Goal: Task Accomplishment & Management: Manage account settings

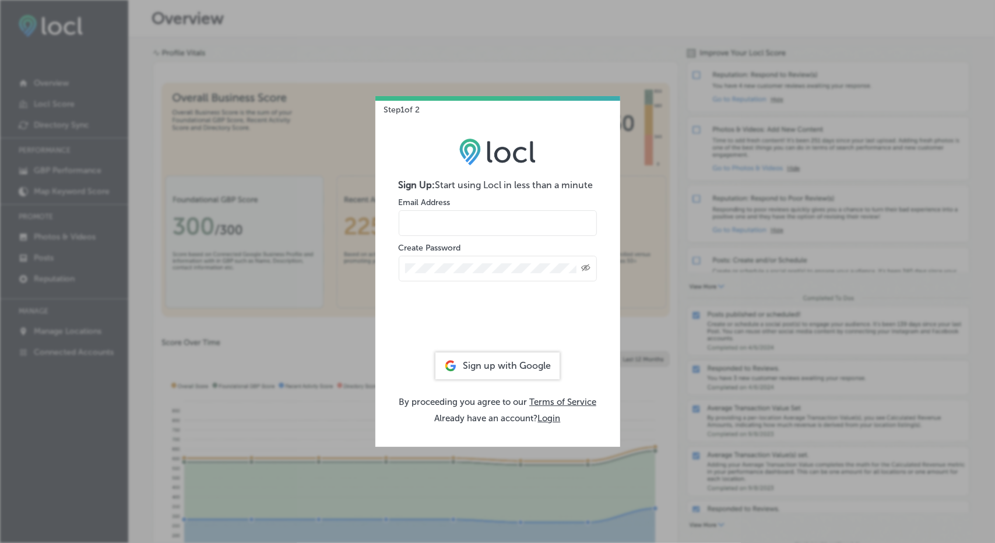
click at [492, 226] on input "email" at bounding box center [498, 224] width 198 height 26
type input "2gd0m0szb9@iwatermail.com"
drag, startPoint x: 510, startPoint y: 223, endPoint x: 397, endPoint y: 225, distance: 112.6
click at [397, 225] on div "Sign Up: Start using Locl in less than a minute Email Address 2gd0m0szb9@iwater…" at bounding box center [498, 281] width 245 height 332
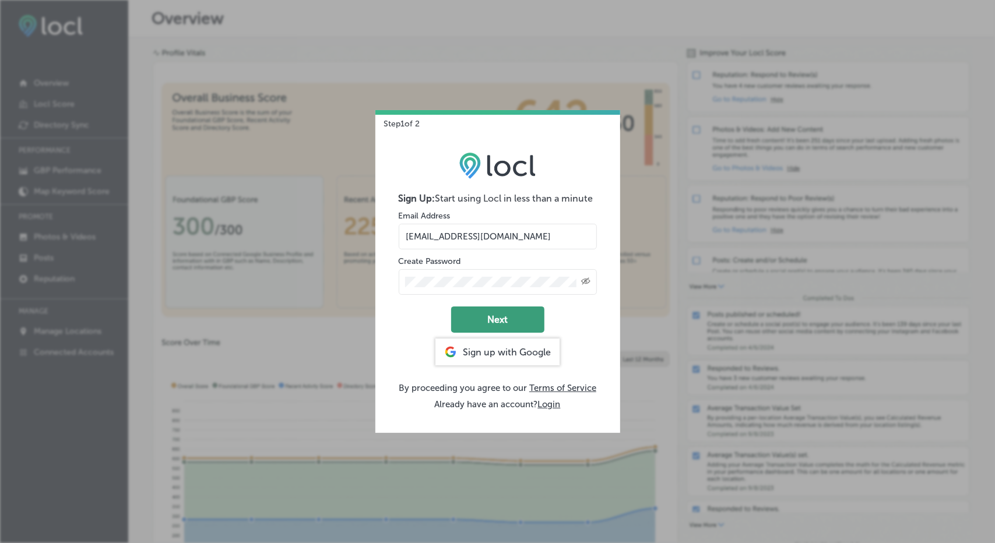
click at [500, 318] on button "Next" at bounding box center [497, 320] width 93 height 26
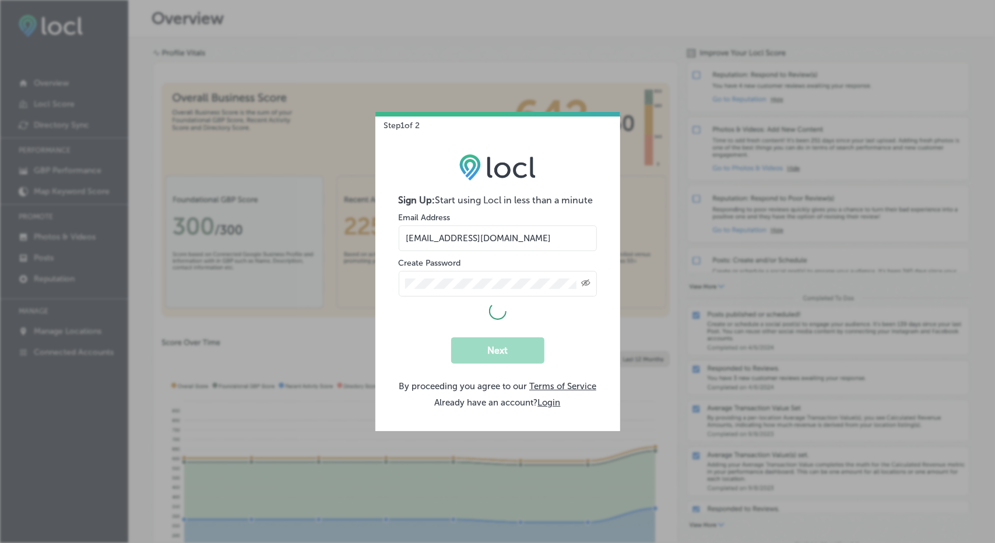
select select "US"
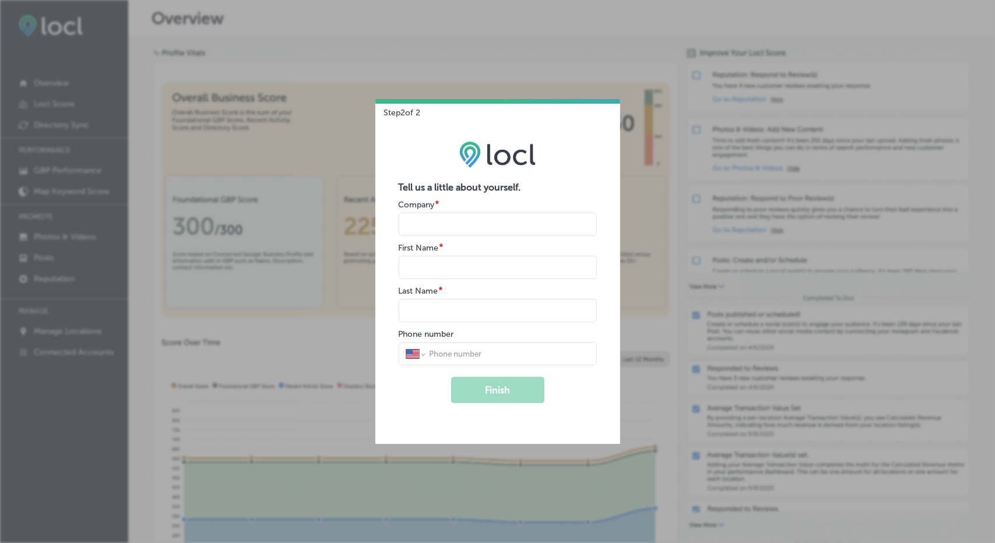
click at [483, 229] on input "name" at bounding box center [498, 224] width 198 height 23
type input "Laura Martinez"
type input "(479) 899-5334"
click at [462, 262] on input "name" at bounding box center [498, 267] width 198 height 23
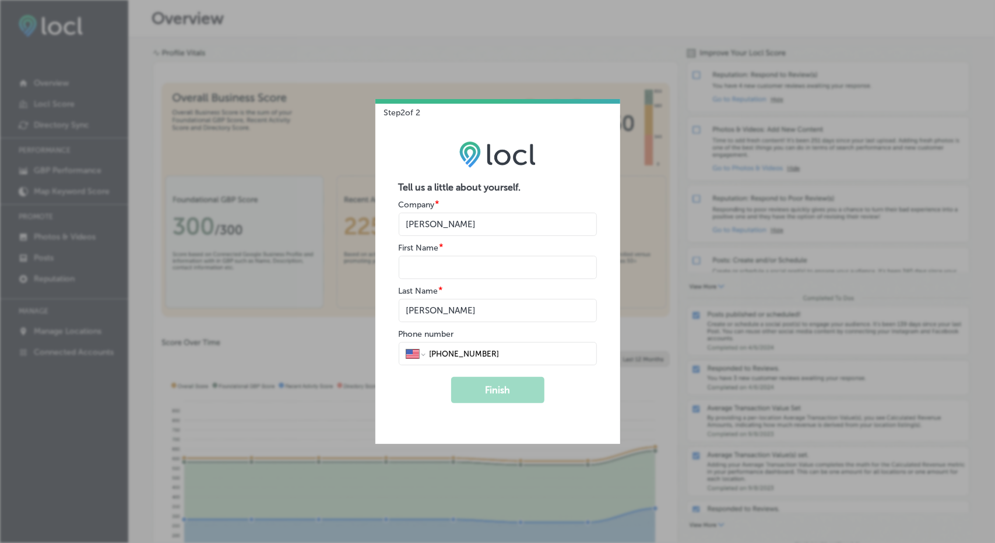
type input "Paul"
click at [489, 384] on button "Finish" at bounding box center [497, 390] width 93 height 26
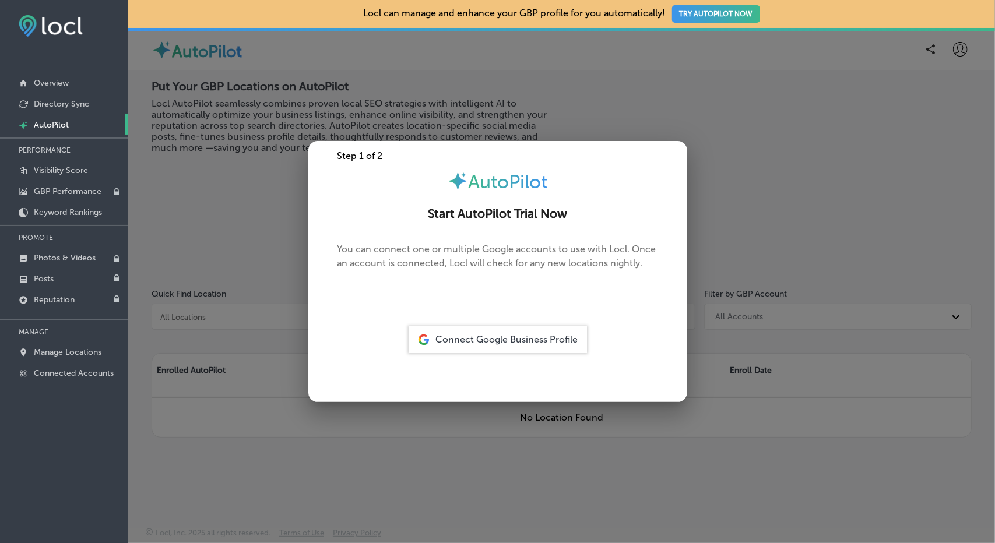
click at [653, 111] on div at bounding box center [497, 271] width 995 height 543
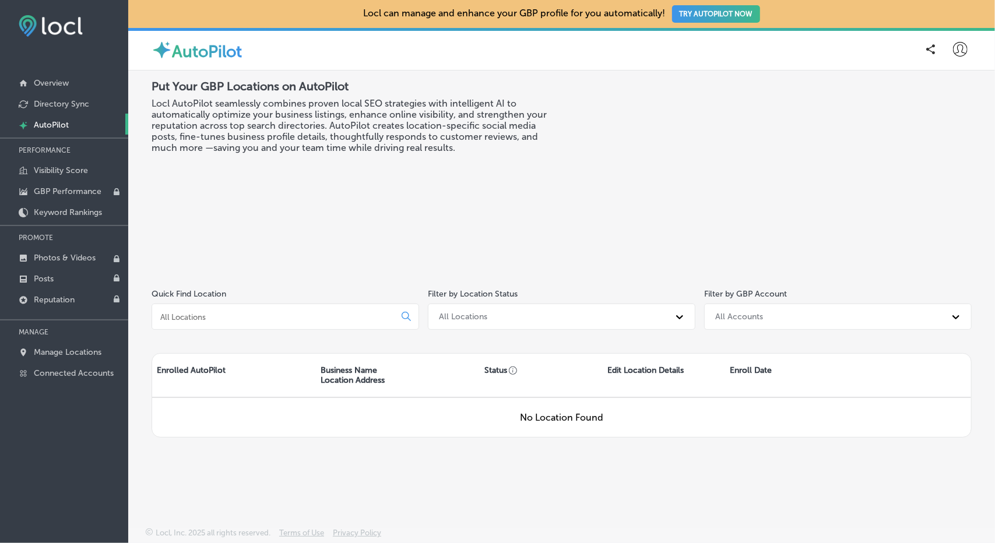
click at [962, 47] on icon at bounding box center [960, 49] width 15 height 15
click at [948, 85] on p "My Account" at bounding box center [944, 91] width 52 height 14
select select "US"
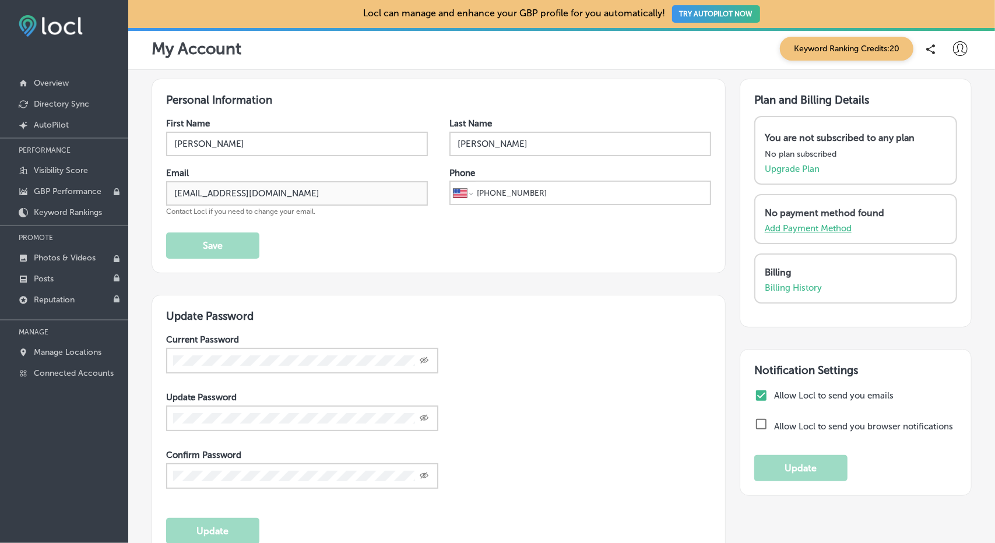
click at [797, 230] on p "Add Payment Method" at bounding box center [808, 228] width 87 height 10
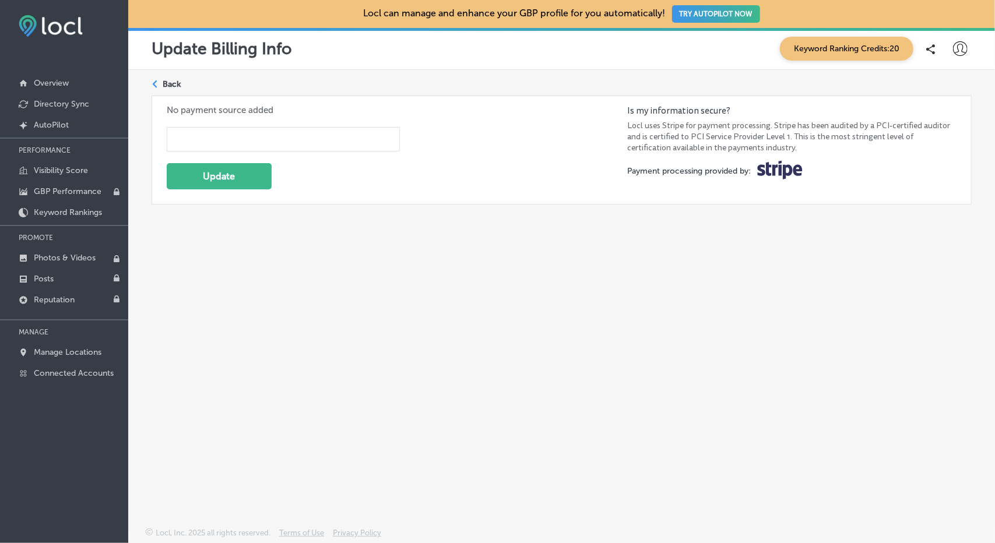
click at [423, 187] on form "Update" at bounding box center [397, 155] width 461 height 80
click at [249, 262] on div "Path Created with Sketch. Back No payment source added Update Is my information…" at bounding box center [561, 271] width 867 height 403
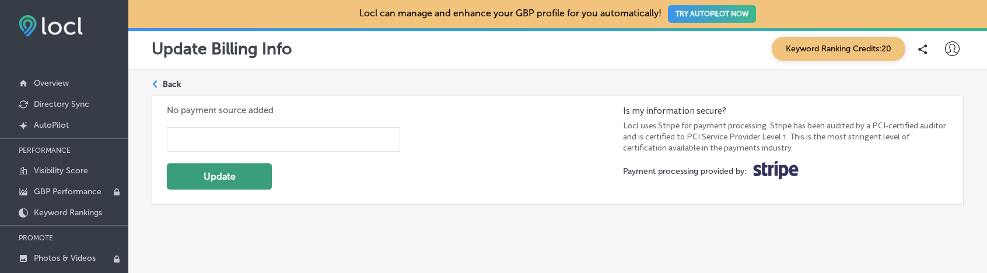
click at [230, 176] on button "Update" at bounding box center [219, 176] width 105 height 26
click at [474, 120] on form "Update" at bounding box center [395, 155] width 456 height 80
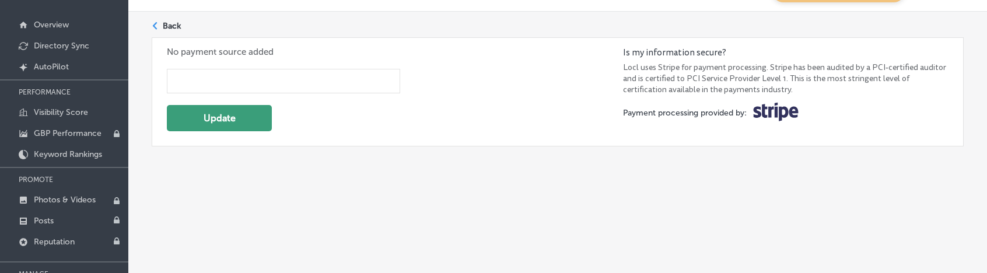
click at [234, 123] on button "Update" at bounding box center [219, 118] width 105 height 26
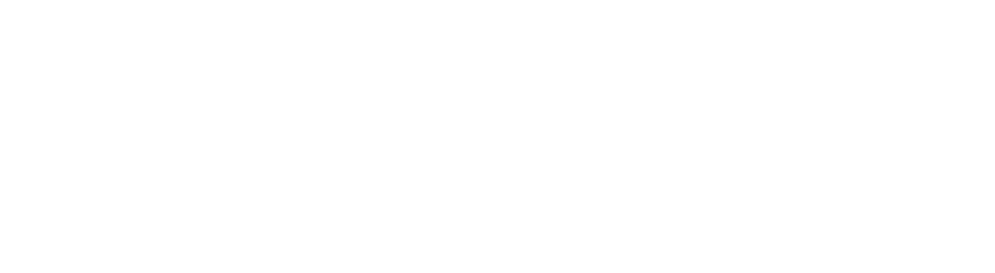
scroll to position [0, 0]
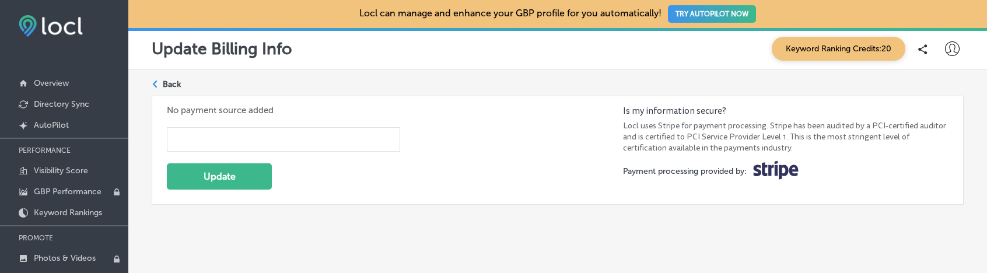
click at [223, 131] on div at bounding box center [283, 139] width 233 height 24
click at [323, 219] on div "Path Created with Sketch. Back No payment source added Update Is my information…" at bounding box center [557, 194] width 858 height 248
click at [253, 181] on button "Update" at bounding box center [219, 176] width 105 height 26
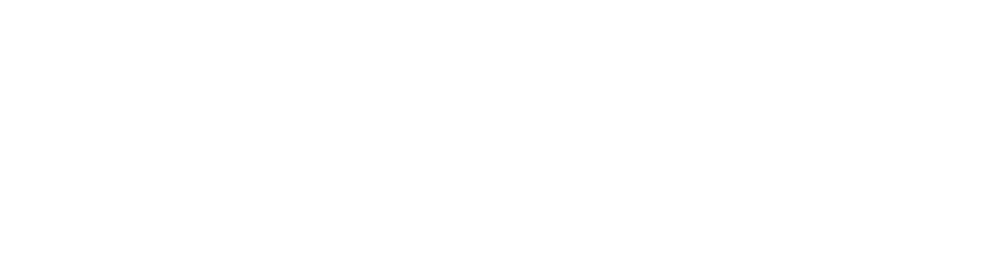
drag, startPoint x: 173, startPoint y: 156, endPoint x: 133, endPoint y: 53, distance: 110.0
click at [174, 0] on html at bounding box center [497, 0] width 995 height 0
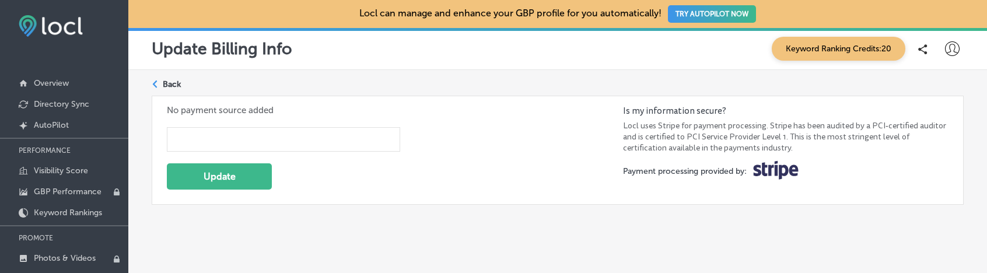
click at [202, 131] on div at bounding box center [283, 139] width 233 height 24
click at [352, 131] on div at bounding box center [283, 139] width 233 height 24
click at [498, 123] on form "Update" at bounding box center [395, 155] width 456 height 80
click at [245, 178] on button "Update" at bounding box center [219, 176] width 105 height 26
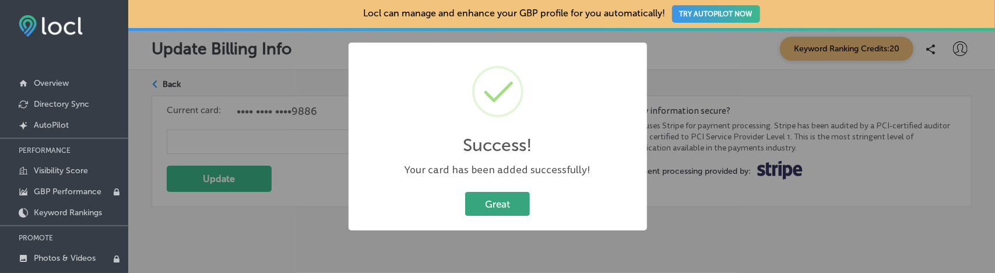
click at [512, 202] on button "Great" at bounding box center [497, 204] width 65 height 24
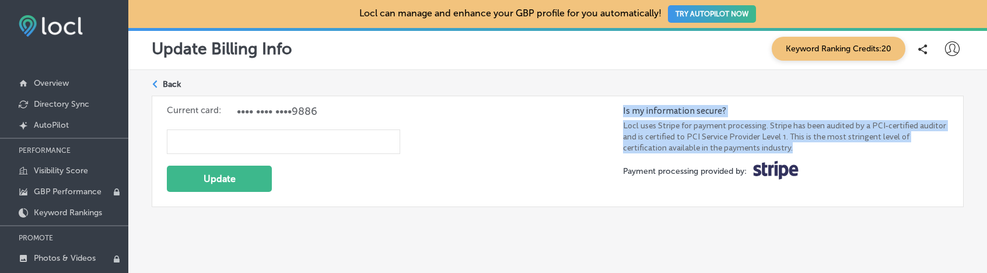
drag, startPoint x: 623, startPoint y: 108, endPoint x: 807, endPoint y: 151, distance: 188.7
click at [807, 151] on div "Is my information secure? Locl uses Stripe for payment processing. Stripe has b…" at bounding box center [785, 151] width 325 height 93
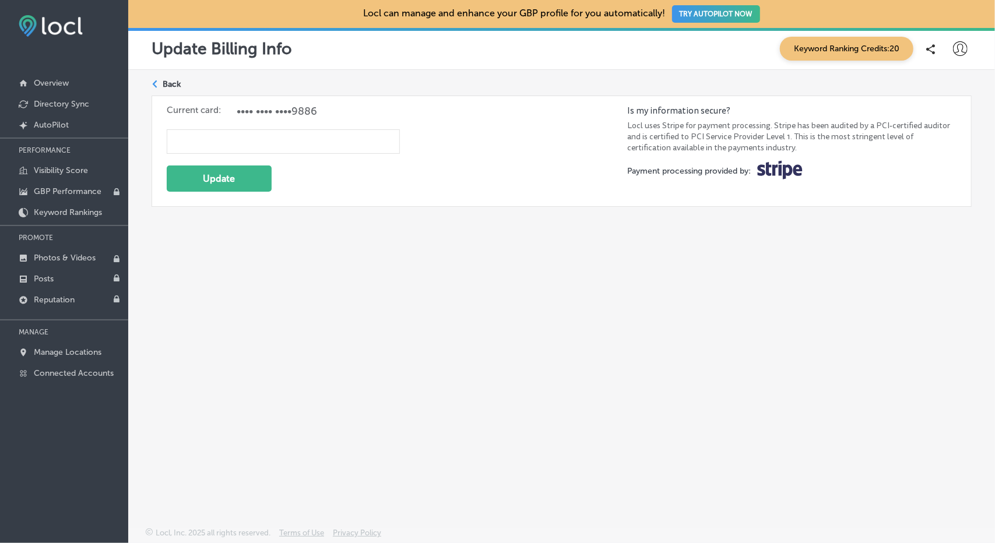
click at [958, 54] on icon at bounding box center [960, 48] width 15 height 15
click at [945, 153] on p "Log Out" at bounding box center [935, 150] width 35 height 14
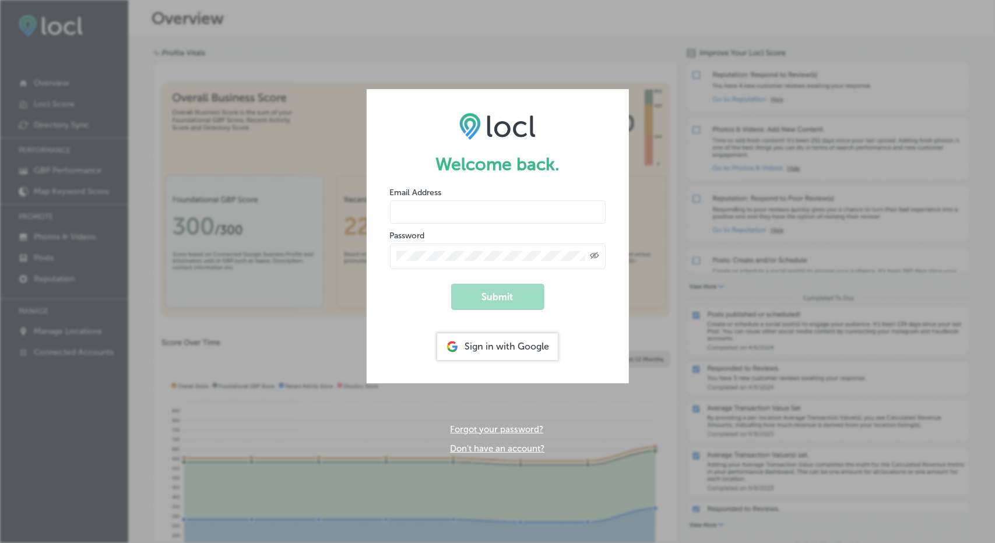
click at [496, 451] on link "Don't have an account?" at bounding box center [498, 449] width 94 height 10
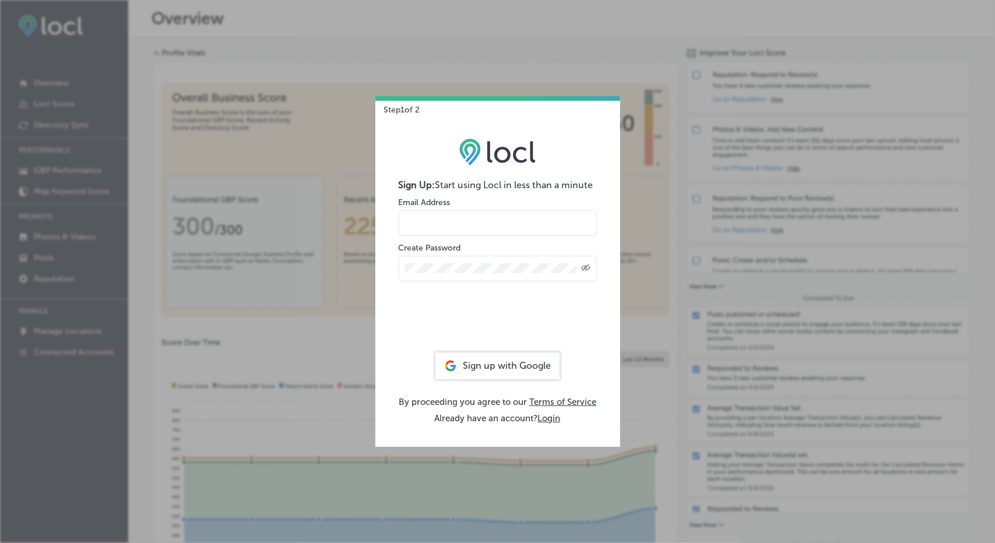
click at [475, 242] on div "Create Password Created with Sketch." at bounding box center [498, 262] width 198 height 40
